Goal: Transaction & Acquisition: Purchase product/service

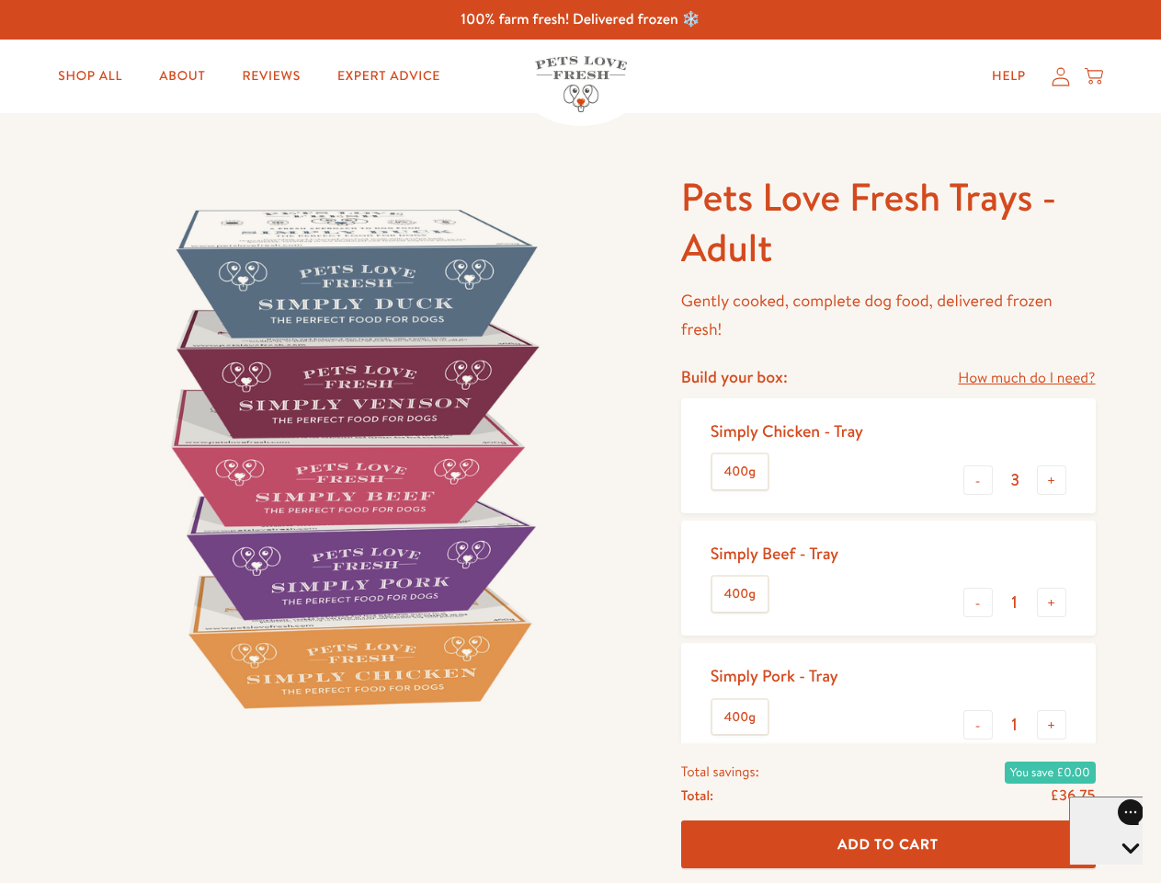
click at [580, 441] on img at bounding box center [351, 457] width 571 height 571
click at [1026, 378] on link "How much do I need?" at bounding box center [1026, 378] width 137 height 25
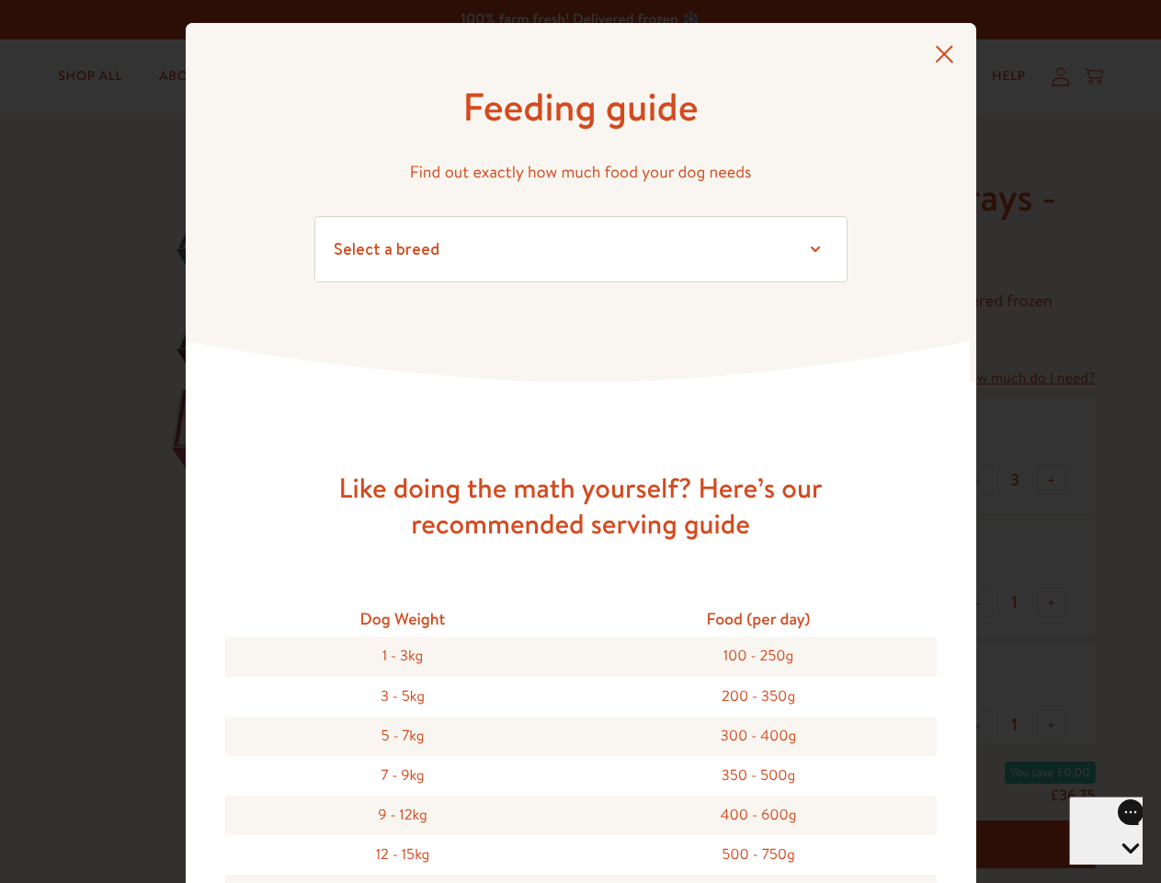
click at [978, 480] on div "Feeding guide Find out exactly how much food your dog needs Select a breed Affe…" at bounding box center [580, 441] width 1161 height 883
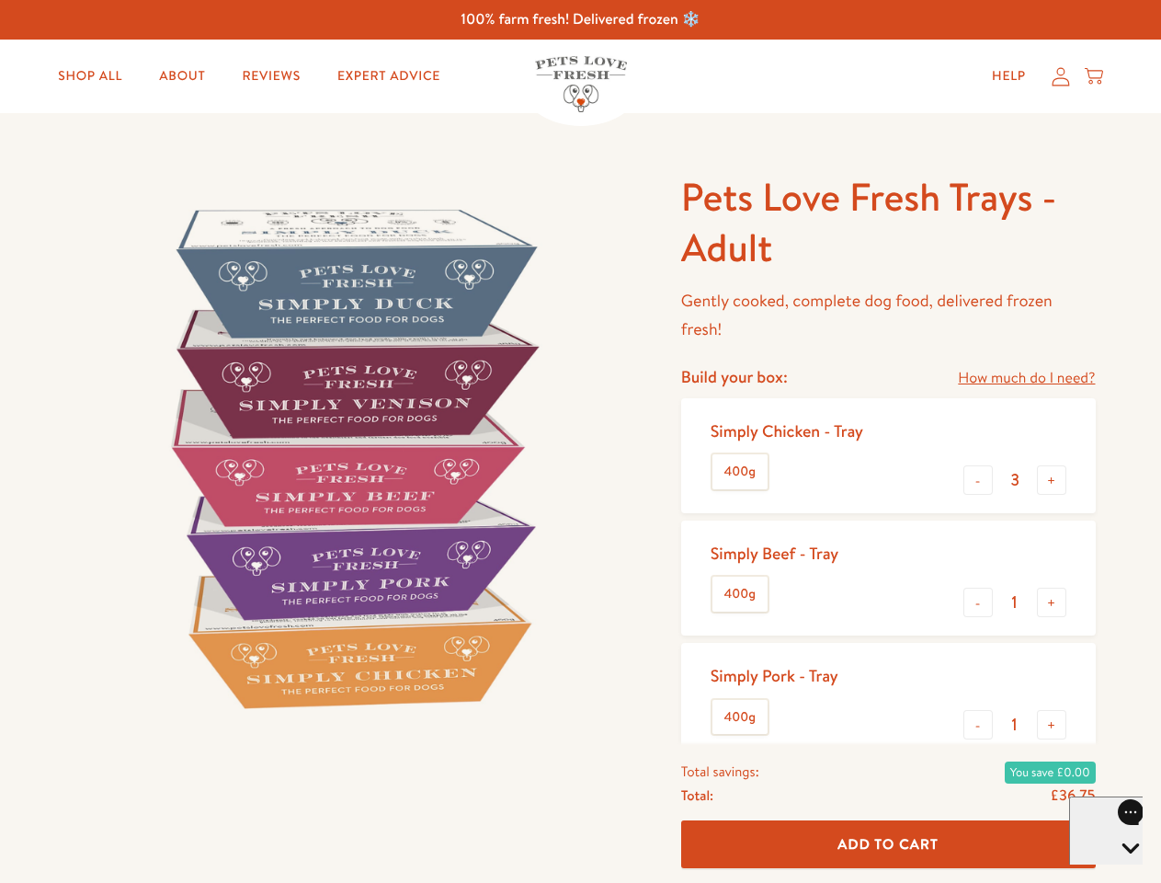
click at [1052, 480] on button "+" at bounding box center [1051, 479] width 29 height 29
type input "4"
click at [978, 602] on button "-" at bounding box center [978, 601] width 29 height 29
click at [1052, 602] on button "+" at bounding box center [1051, 601] width 29 height 29
type input "1"
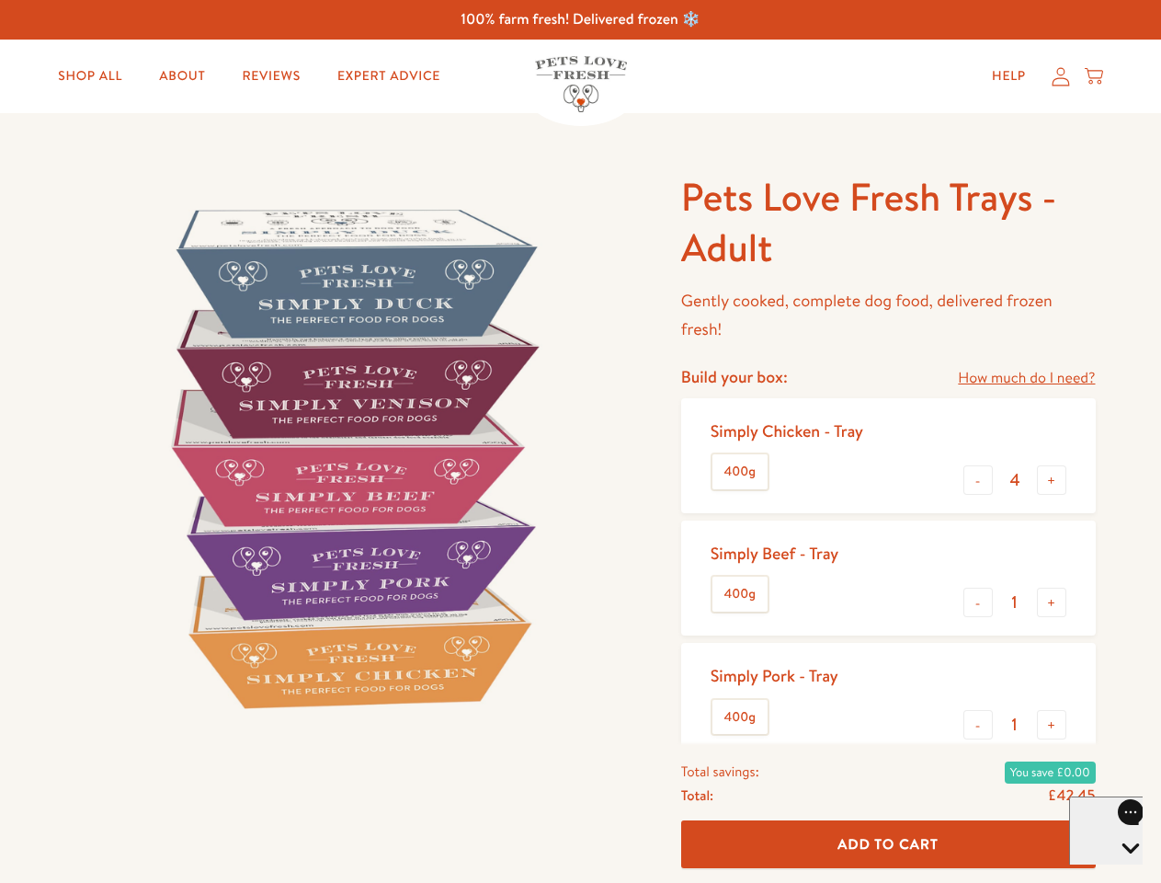
click at [978, 724] on button "-" at bounding box center [978, 724] width 29 height 29
click at [1052, 724] on button "+" at bounding box center [1051, 724] width 29 height 29
type input "1"
click at [888, 844] on span "Add To Cart" at bounding box center [888, 843] width 101 height 19
click at [1122, 871] on icon "Open gorgias live chat" at bounding box center [1130, 879] width 17 height 17
